Goal: Find specific page/section: Find specific page/section

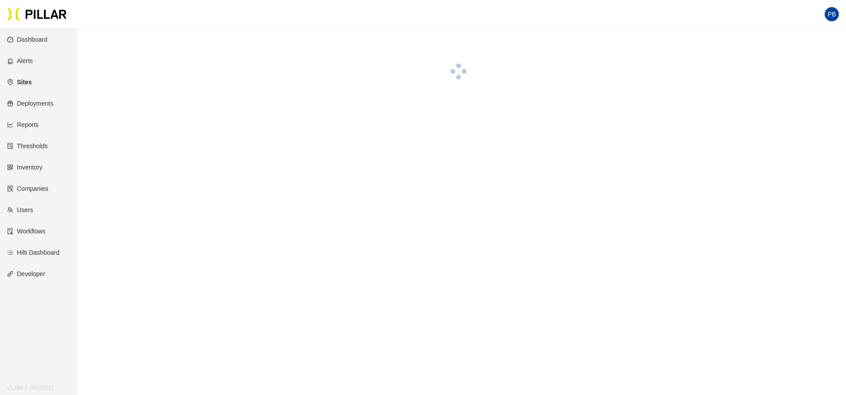
scroll to position [29, 0]
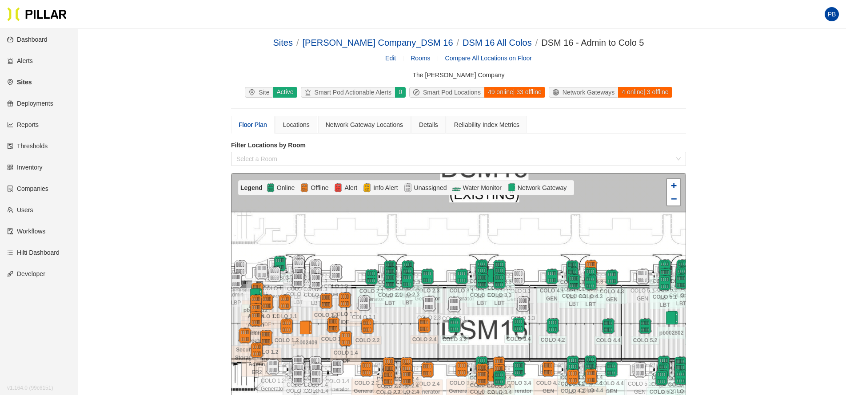
scroll to position [29, 0]
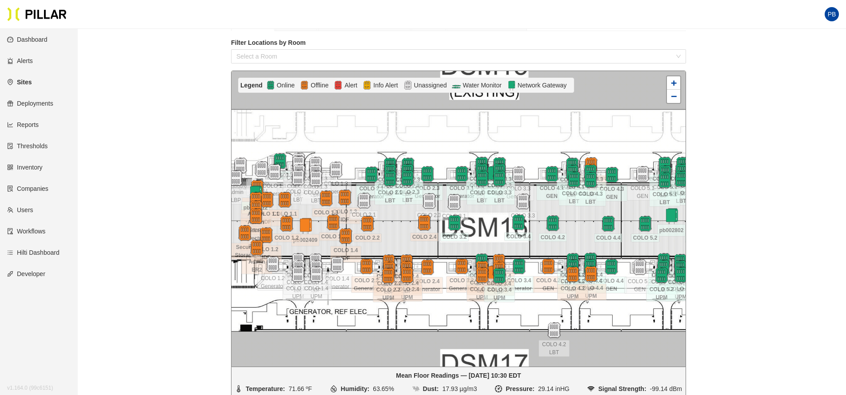
scroll to position [68, 0]
